Goal: Find specific page/section: Find specific page/section

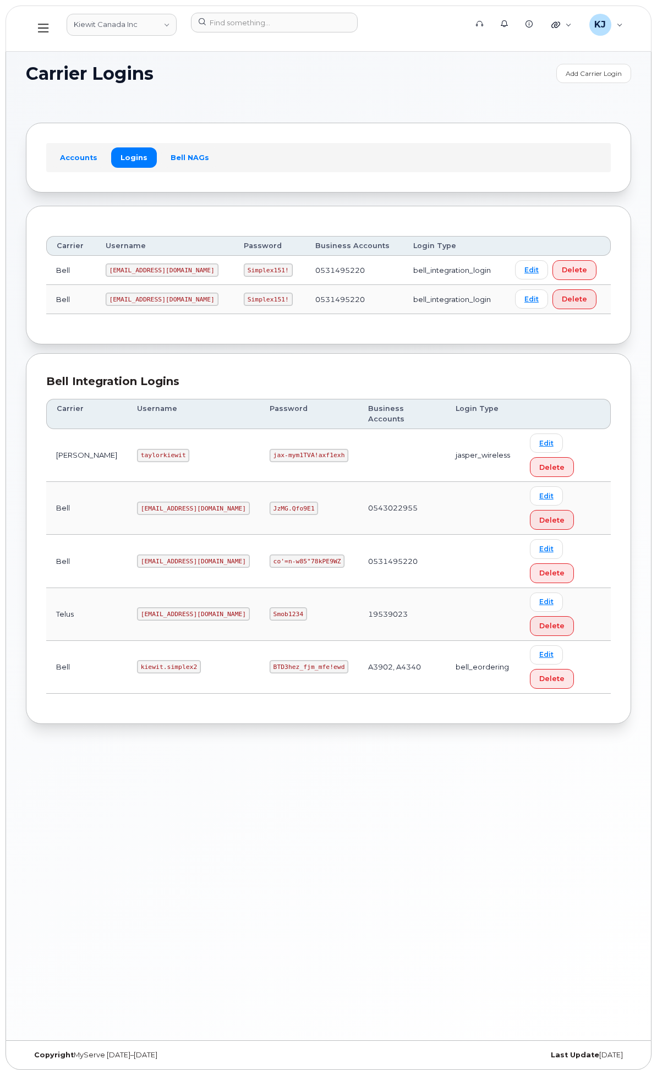
scroll to position [6, 0]
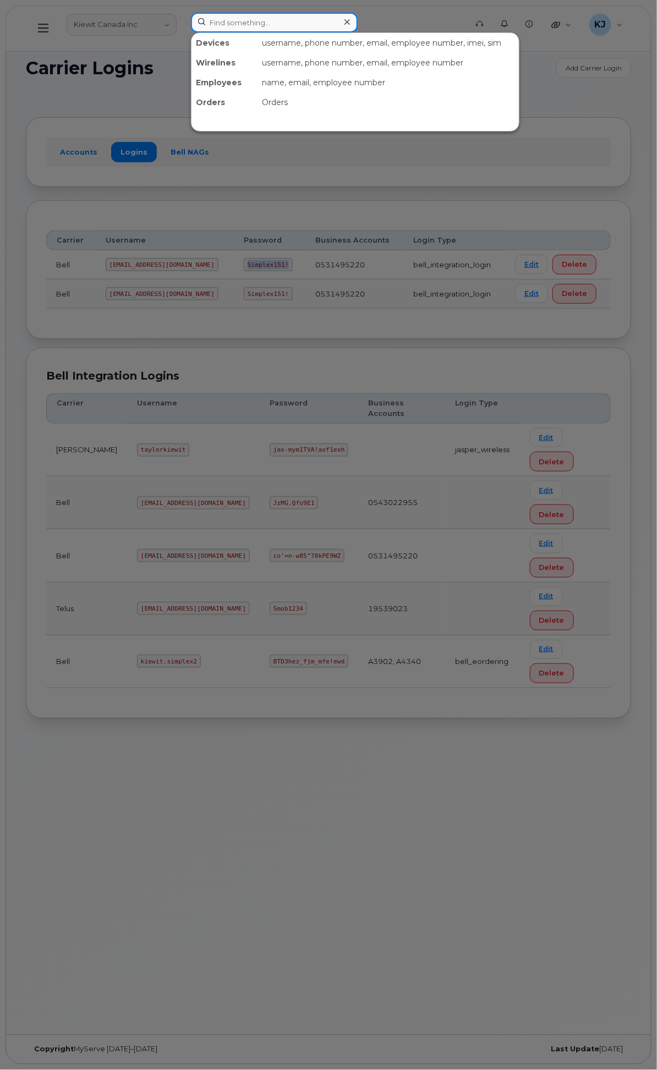
click at [353, 21] on input at bounding box center [274, 23] width 167 height 20
paste input "64297"
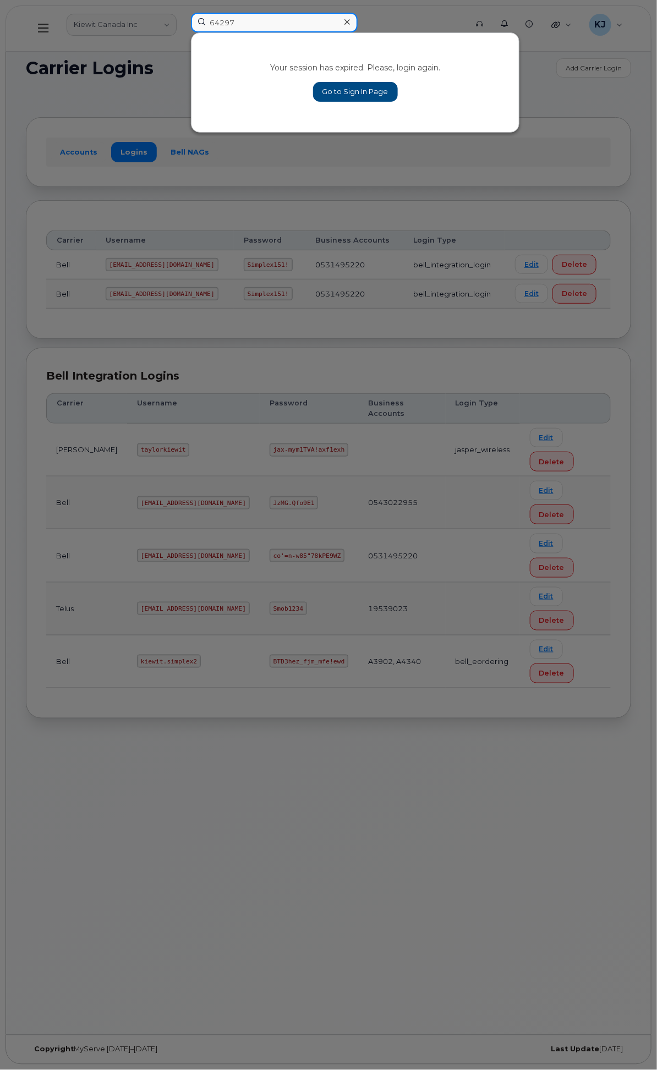
type input "64297"
click at [350, 23] on icon at bounding box center [348, 22] width 6 height 6
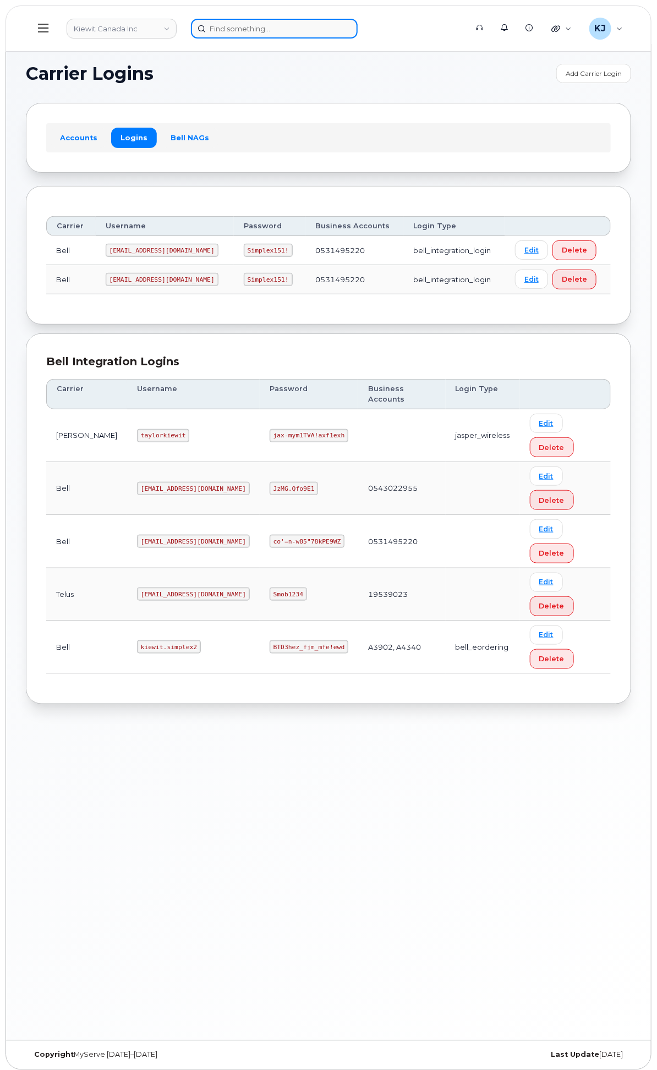
click at [358, 31] on input at bounding box center [274, 29] width 167 height 20
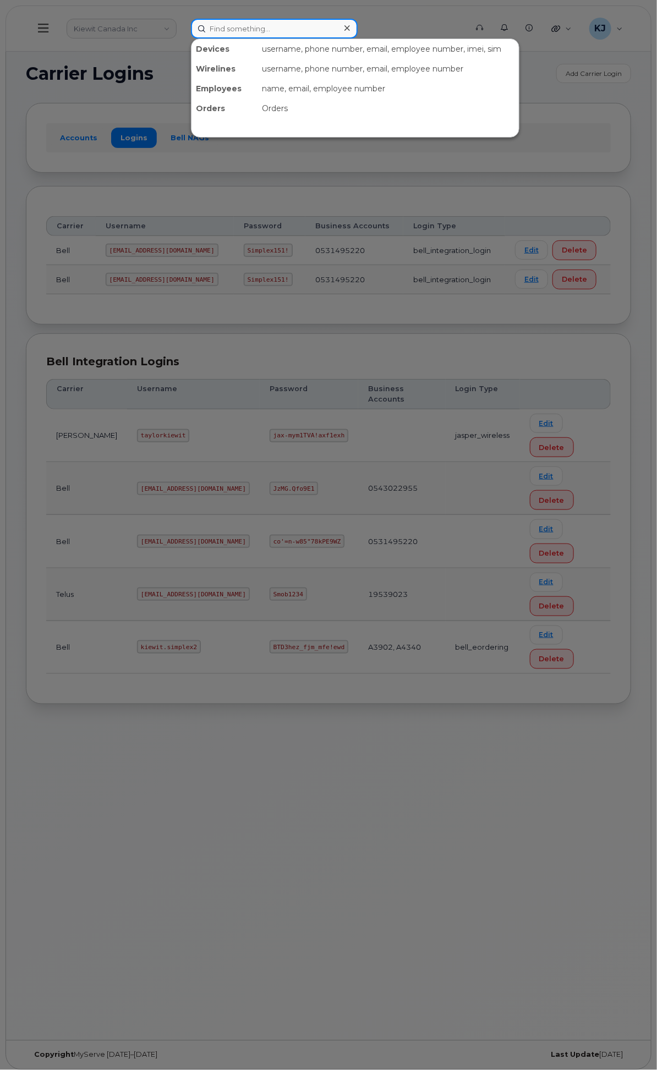
paste input "64297"
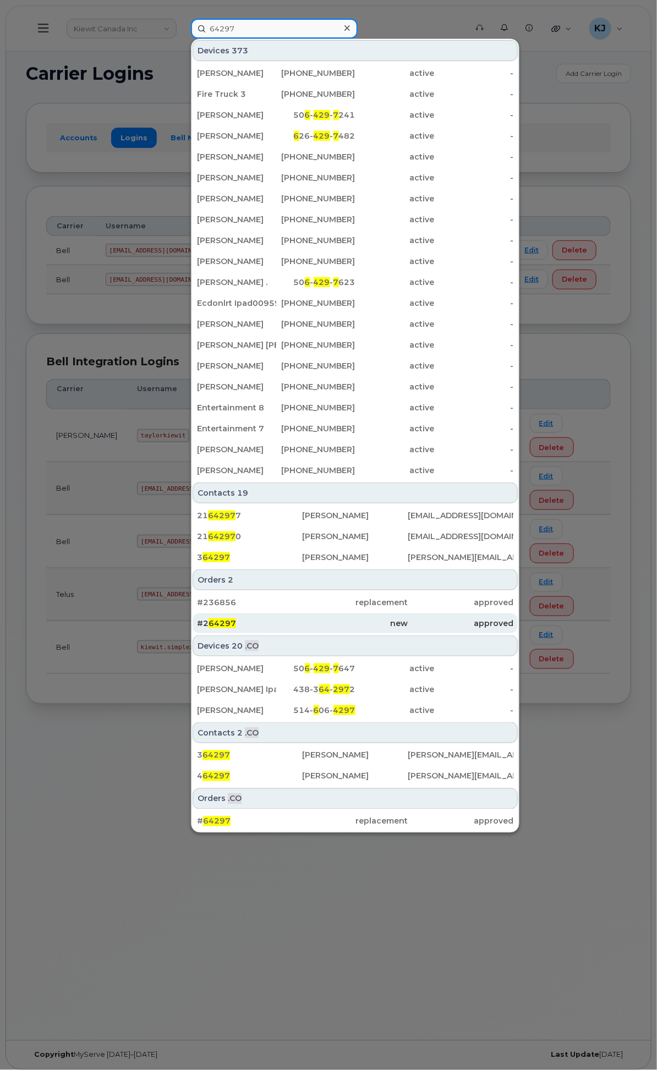
scroll to position [6, 0]
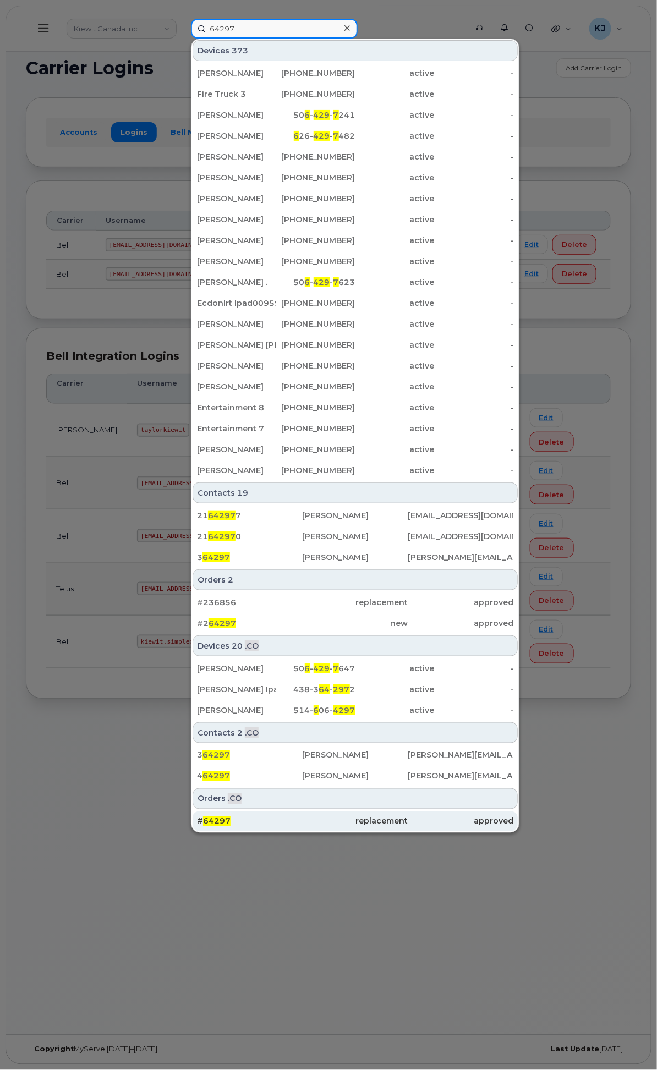
type input "64297"
click at [303, 821] on div "# 64297" at bounding box center [250, 821] width 106 height 11
